Goal: Task Accomplishment & Management: Complete application form

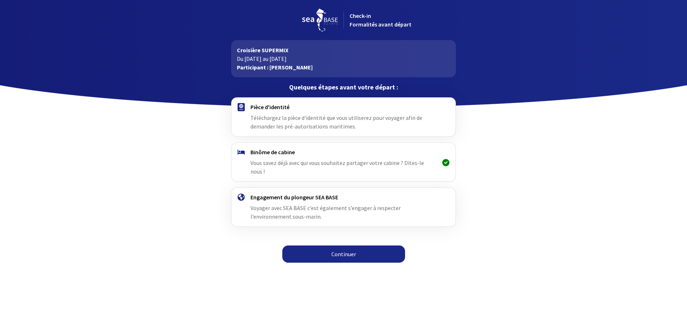
click at [343, 245] on link "Continuer" at bounding box center [343, 253] width 123 height 17
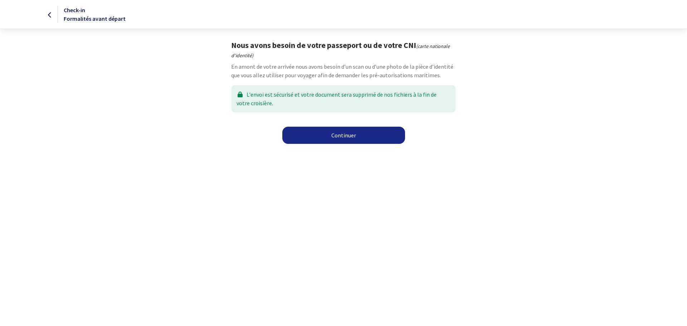
click at [339, 136] on link "Continuer" at bounding box center [343, 135] width 123 height 17
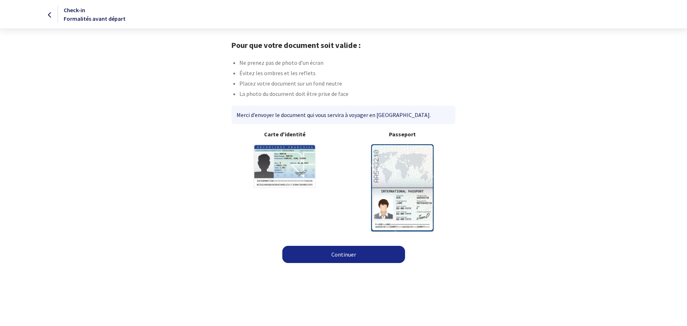
click at [349, 253] on link "Continuer" at bounding box center [343, 254] width 123 height 17
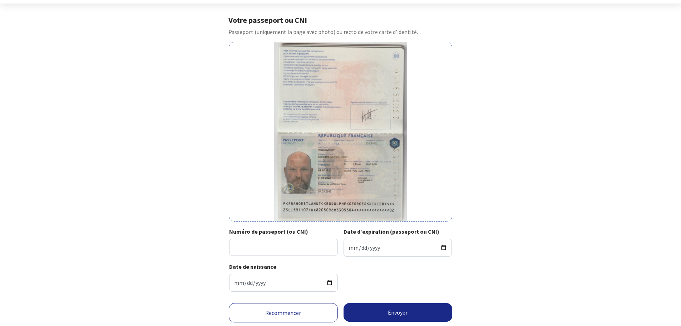
scroll to position [36, 0]
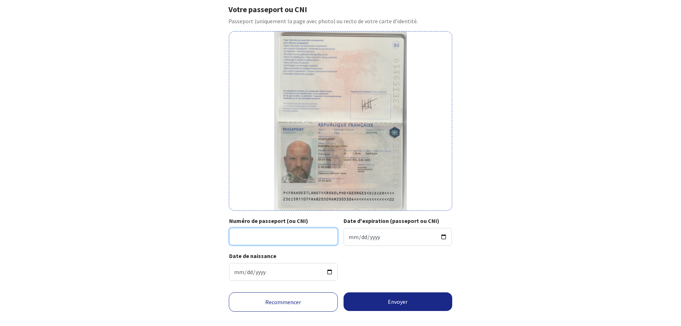
click at [281, 235] on input "Numéro de passeport (ou CNI)" at bounding box center [283, 236] width 109 height 17
type input "23EI59110"
click at [349, 237] on input "Date d'expiration (passeport ou CNI)" at bounding box center [398, 237] width 109 height 18
type input "2033-05-30"
click at [389, 280] on div "Date de naissance 1982-05-09" at bounding box center [340, 268] width 223 height 35
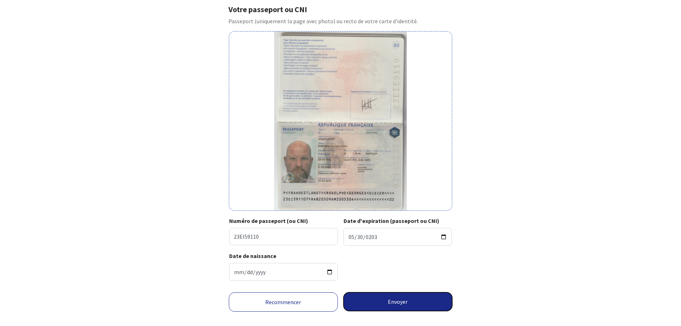
click at [400, 303] on button "Envoyer" at bounding box center [398, 301] width 109 height 19
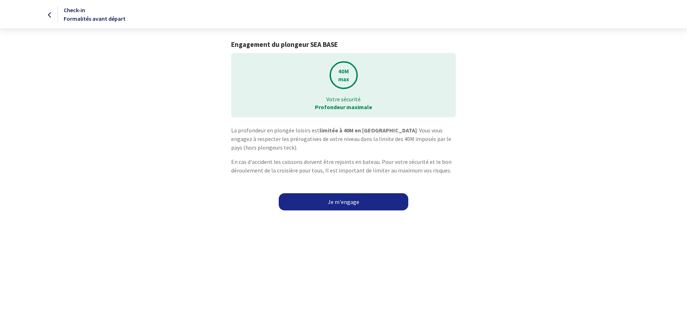
click at [335, 200] on link "Je m'engage" at bounding box center [343, 201] width 129 height 17
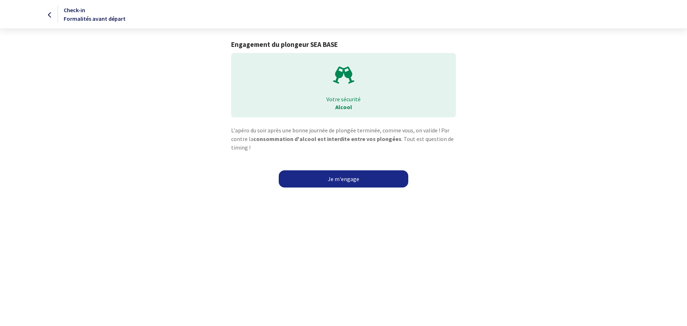
click at [333, 176] on link "Je m'engage" at bounding box center [343, 178] width 129 height 17
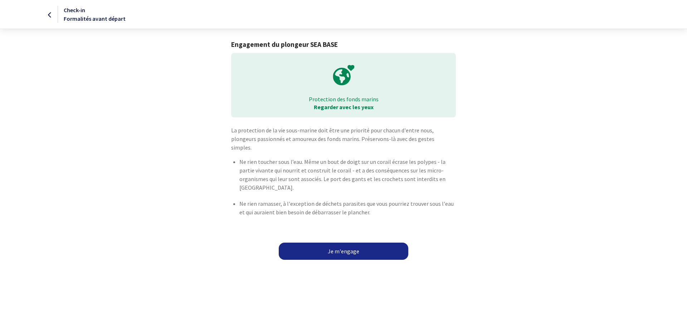
click at [344, 242] on link "Je m'engage" at bounding box center [343, 250] width 129 height 17
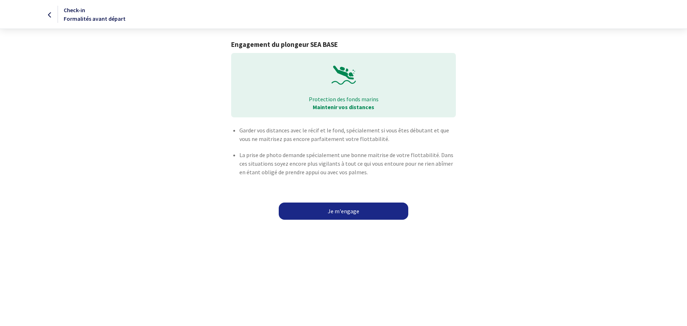
click at [343, 208] on link "Je m'engage" at bounding box center [343, 210] width 129 height 17
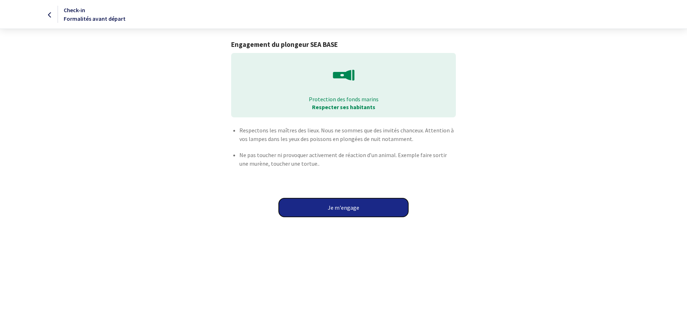
click at [349, 209] on button "Je m'engage" at bounding box center [343, 207] width 129 height 19
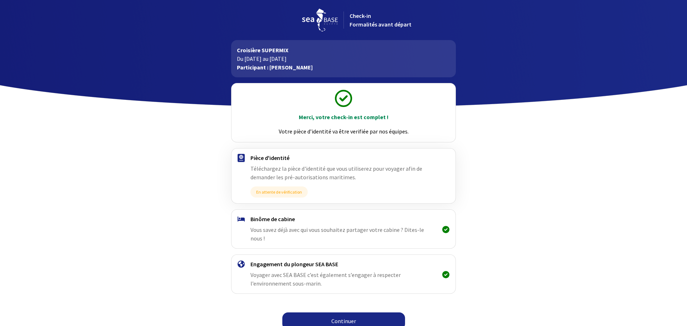
click at [443, 229] on icon at bounding box center [445, 229] width 7 height 0
click at [446, 229] on icon at bounding box center [445, 229] width 7 height 0
click at [348, 312] on link "Continuer" at bounding box center [343, 320] width 123 height 17
click at [292, 224] on div "Binôme de cabine Vous savez déjà avec qui vous souhaitez partager votre cabine …" at bounding box center [343, 228] width 186 height 27
click at [355, 312] on link "Continuer" at bounding box center [343, 320] width 123 height 17
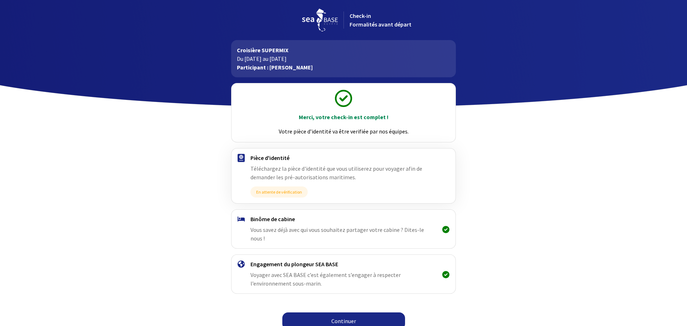
click at [342, 313] on link "Continuer" at bounding box center [343, 320] width 123 height 17
click at [343, 313] on link "Continuer" at bounding box center [343, 320] width 123 height 17
